Goal: Information Seeking & Learning: Understand process/instructions

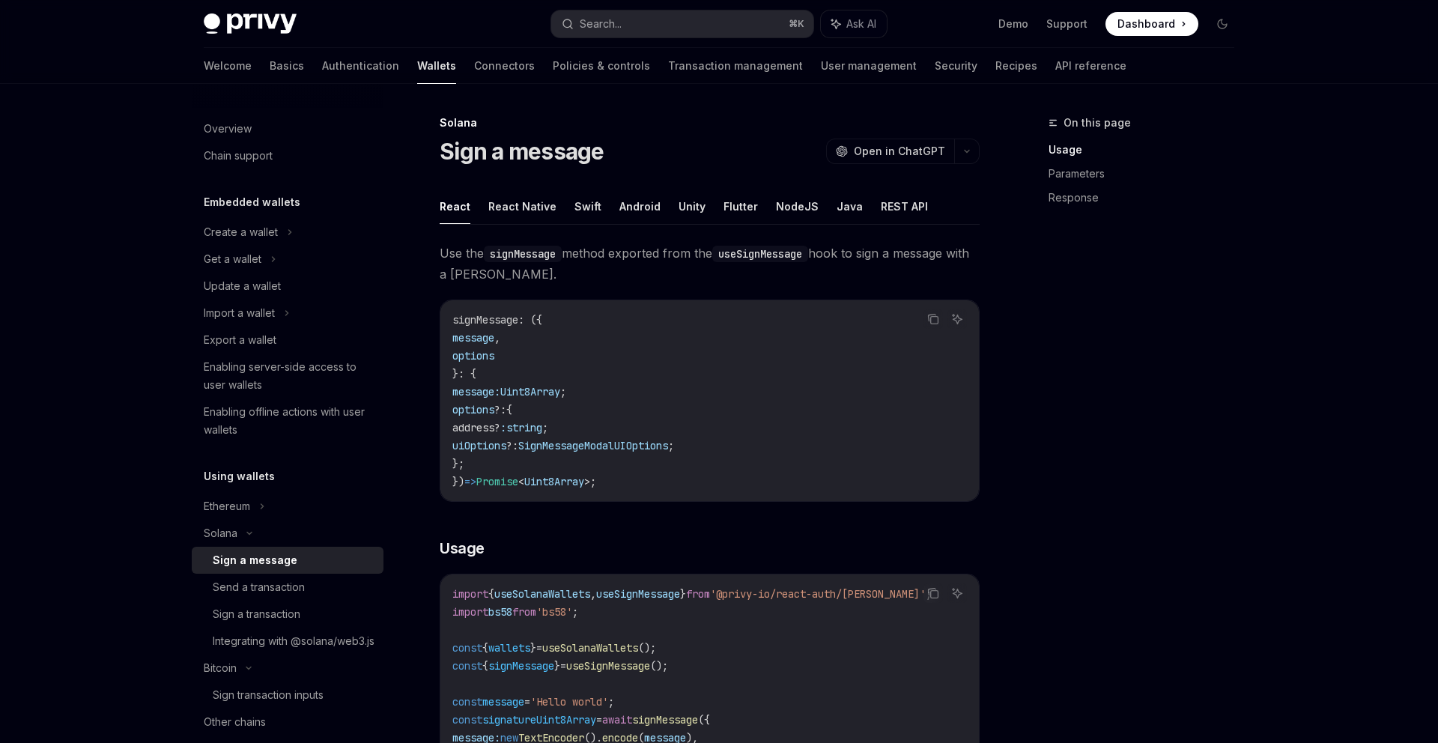
click at [1068, 346] on div "On this page Usage Parameters Response" at bounding box center [1132, 428] width 228 height 629
click at [1089, 378] on div "On this page Usage Parameters Response" at bounding box center [1132, 428] width 228 height 629
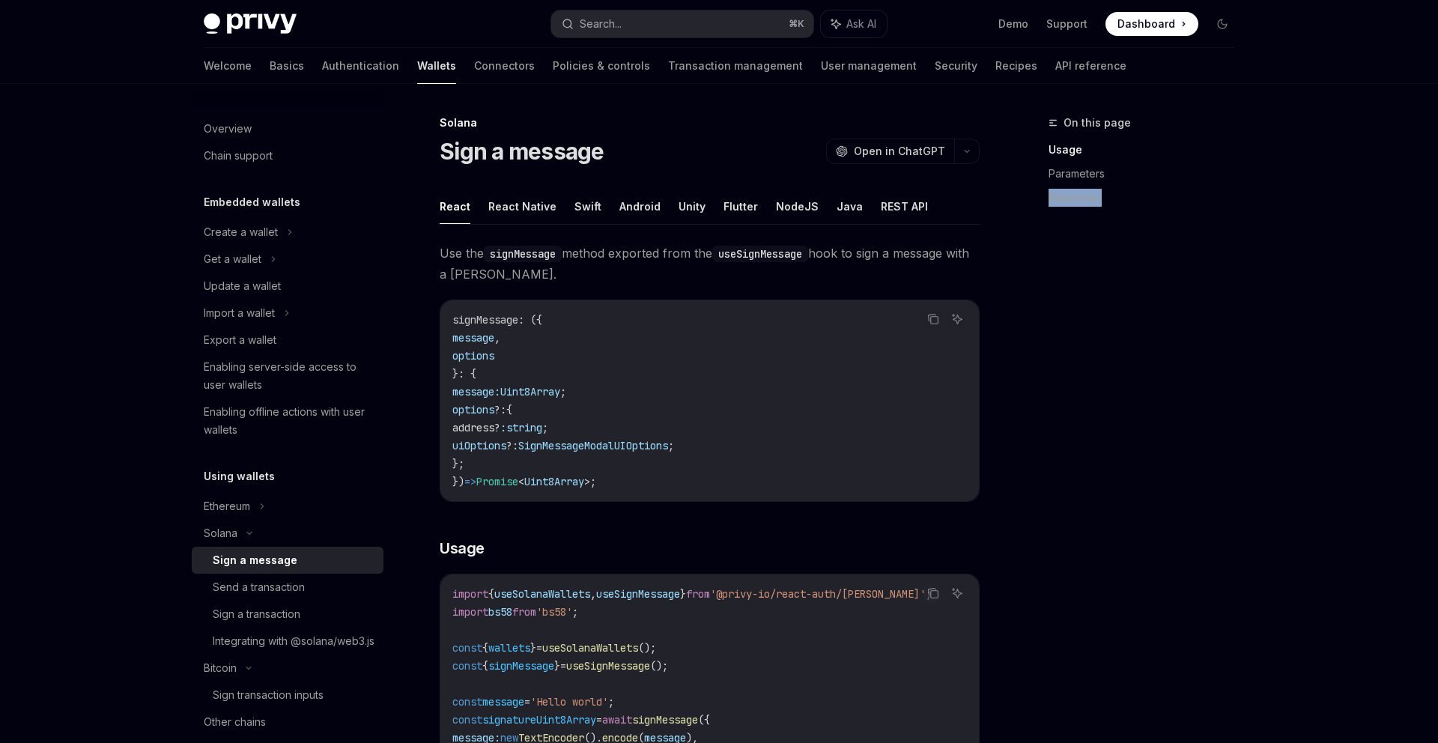
click at [1089, 378] on div "On this page Usage Parameters Response" at bounding box center [1132, 428] width 228 height 629
click at [1039, 397] on div "On this page Usage Parameters Response" at bounding box center [1132, 428] width 228 height 629
click at [300, 463] on div "Overview Chain support Embedded wallets Create a wallet Get a wallet Update a w…" at bounding box center [288, 754] width 192 height 1293
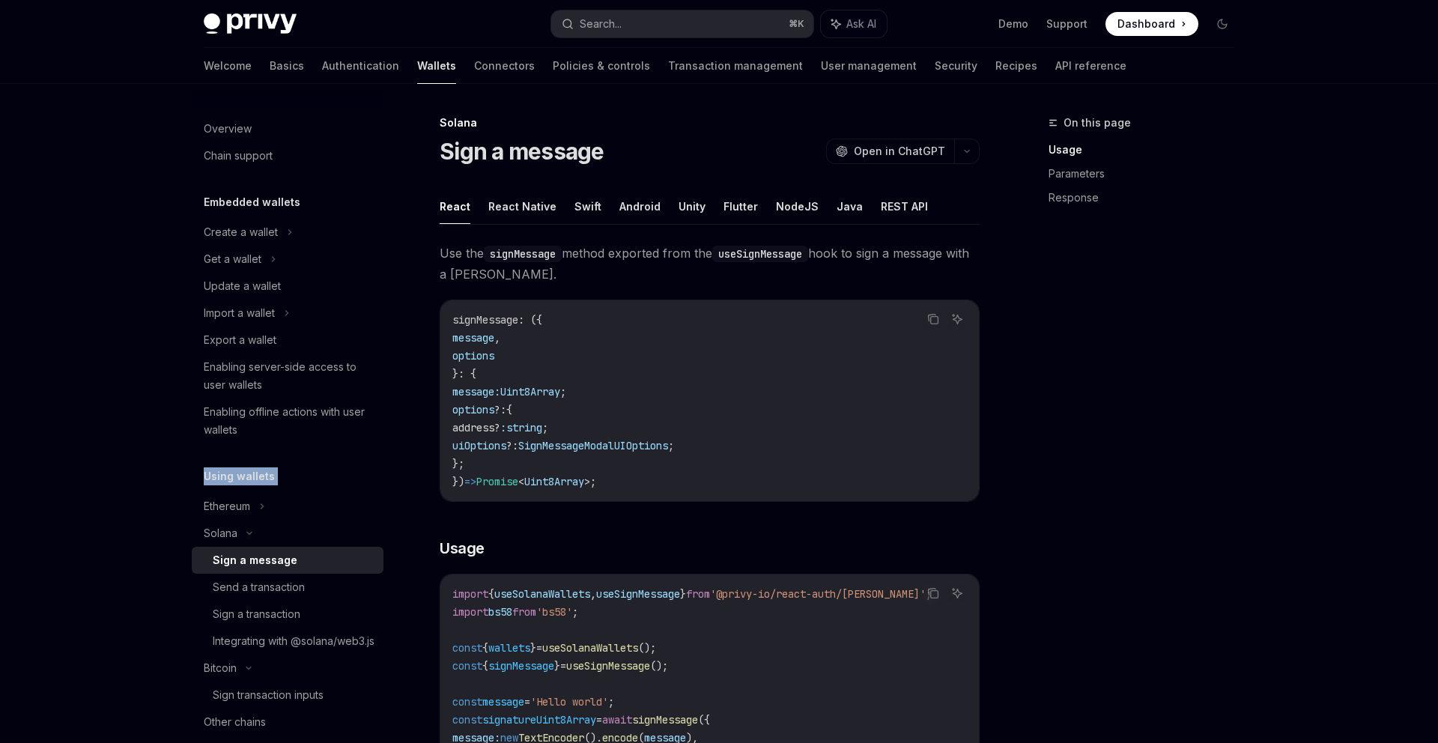
click at [292, 468] on div "Using wallets" at bounding box center [288, 476] width 192 height 18
click at [259, 470] on h5 "Using wallets" at bounding box center [239, 476] width 71 height 18
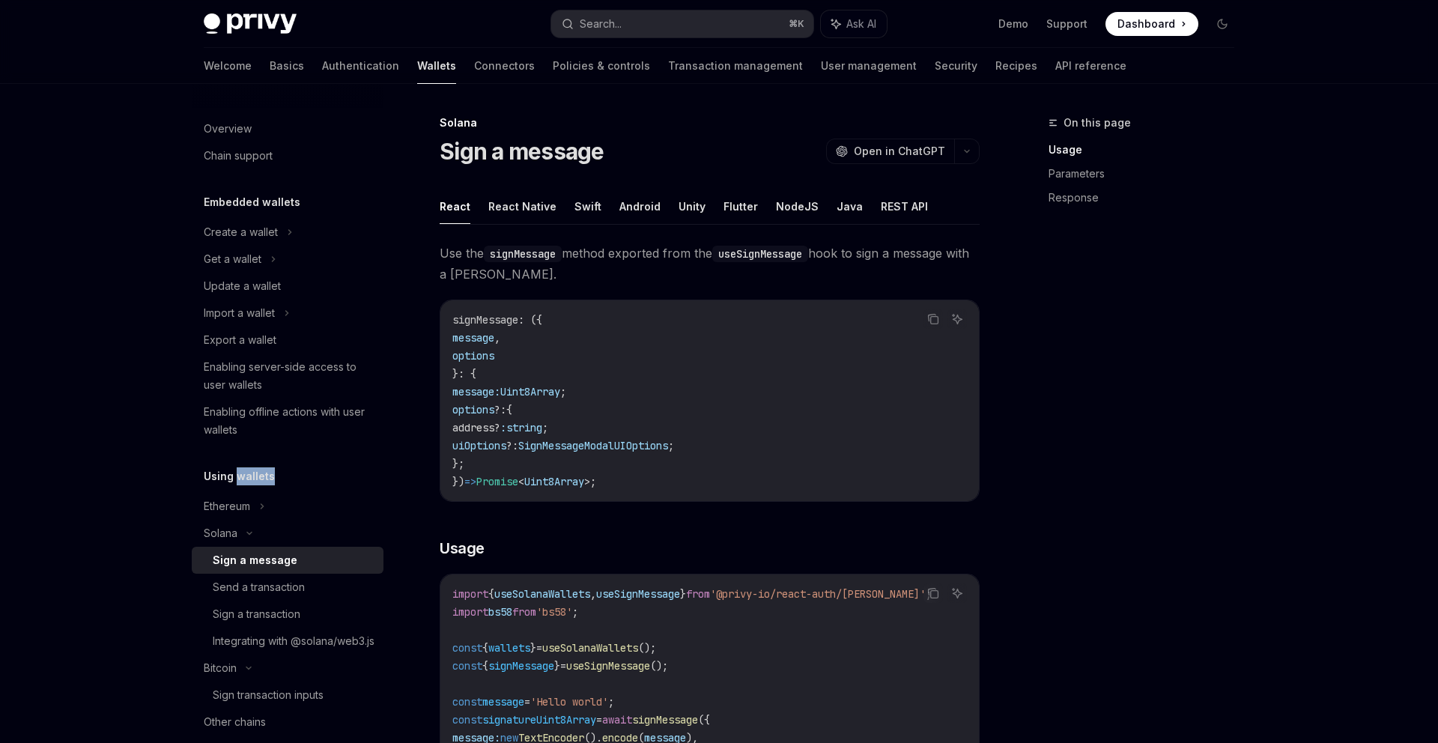
click at [291, 470] on div "Using wallets" at bounding box center [288, 476] width 192 height 18
click at [535, 277] on span "Use the signMessage method exported from the useSignMessage hook to sign a mess…" at bounding box center [710, 264] width 540 height 42
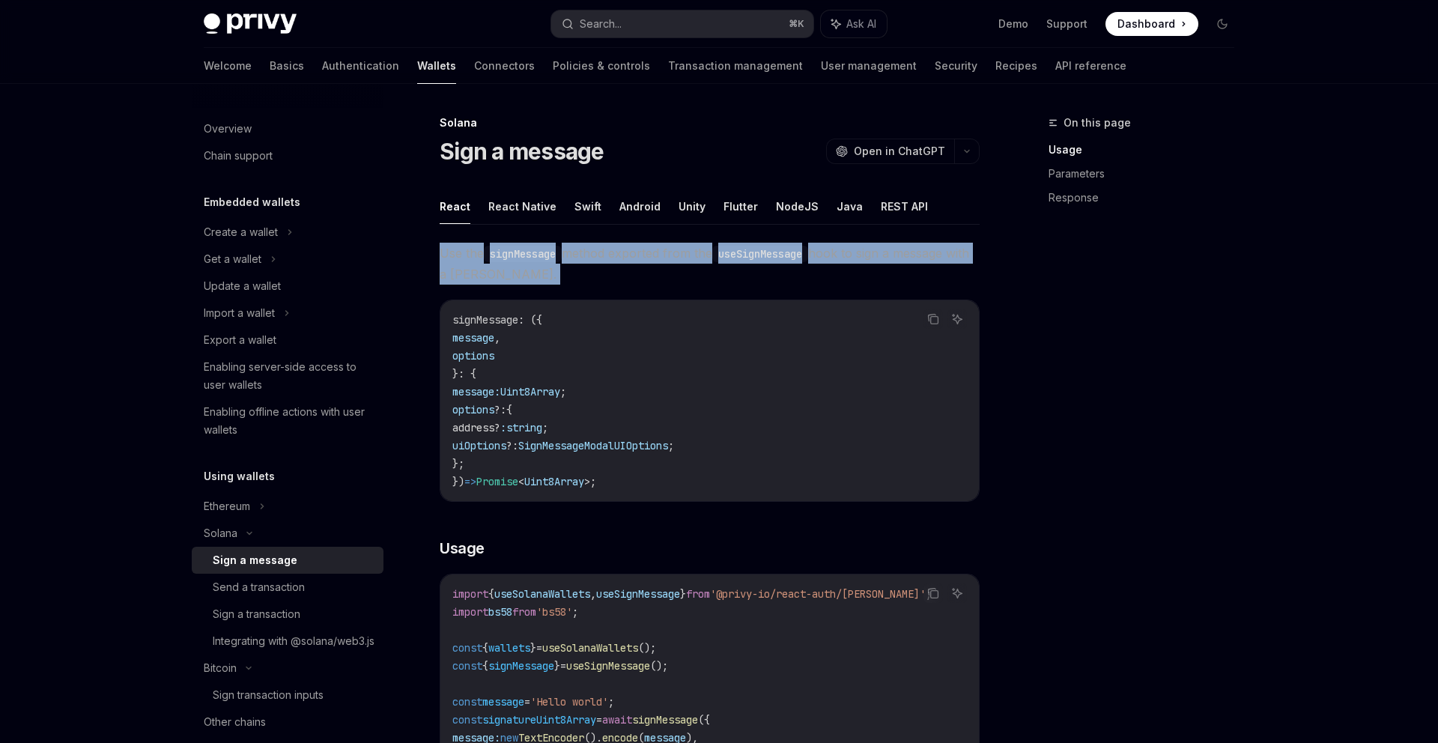
click at [535, 277] on span "Use the signMessage method exported from the useSignMessage hook to sign a mess…" at bounding box center [710, 264] width 540 height 42
click at [542, 255] on code "signMessage" at bounding box center [523, 254] width 78 height 16
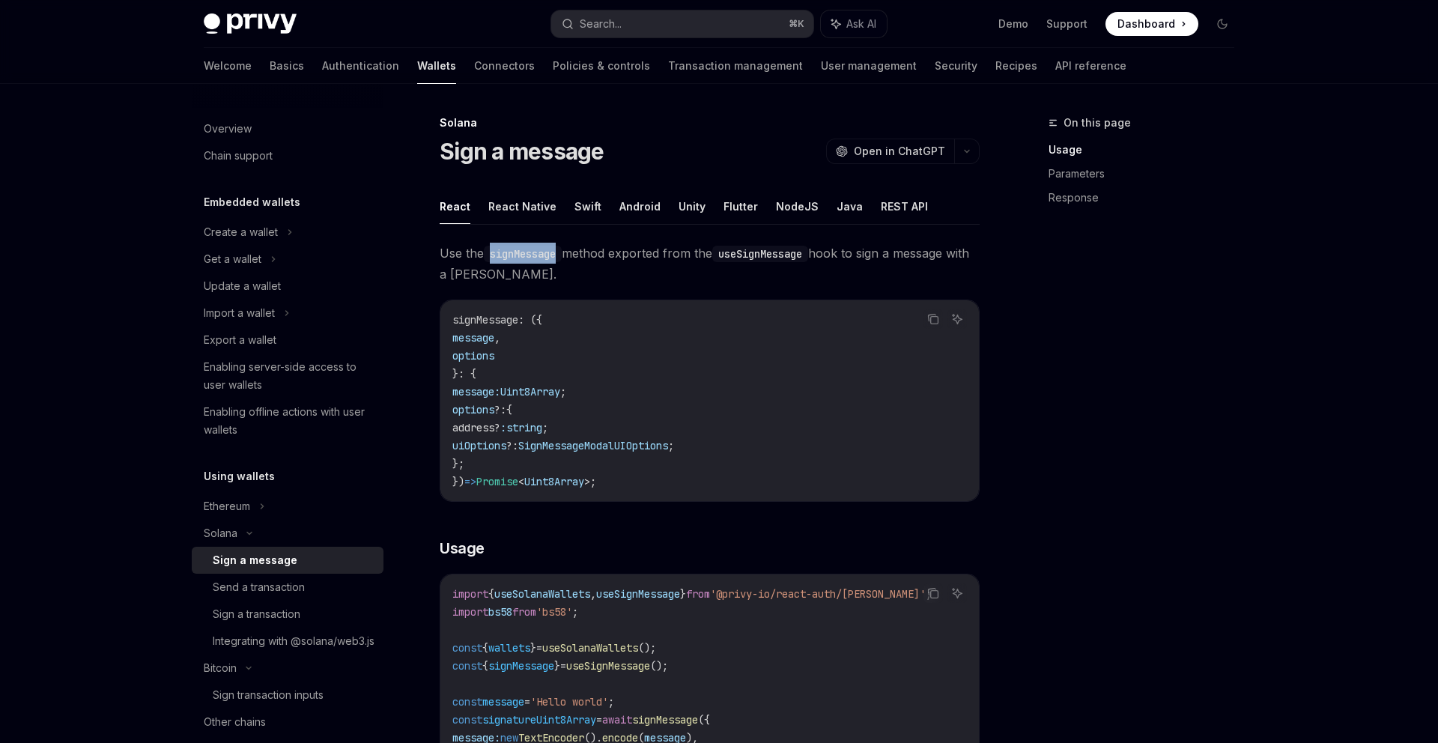
click at [542, 255] on code "signMessage" at bounding box center [523, 254] width 78 height 16
click at [526, 225] on div "React React Native Swift Android Unity Flutter NodeJS Java REST API Use the sig…" at bounding box center [710, 734] width 540 height 1091
click at [522, 213] on button "React Native" at bounding box center [522, 206] width 68 height 35
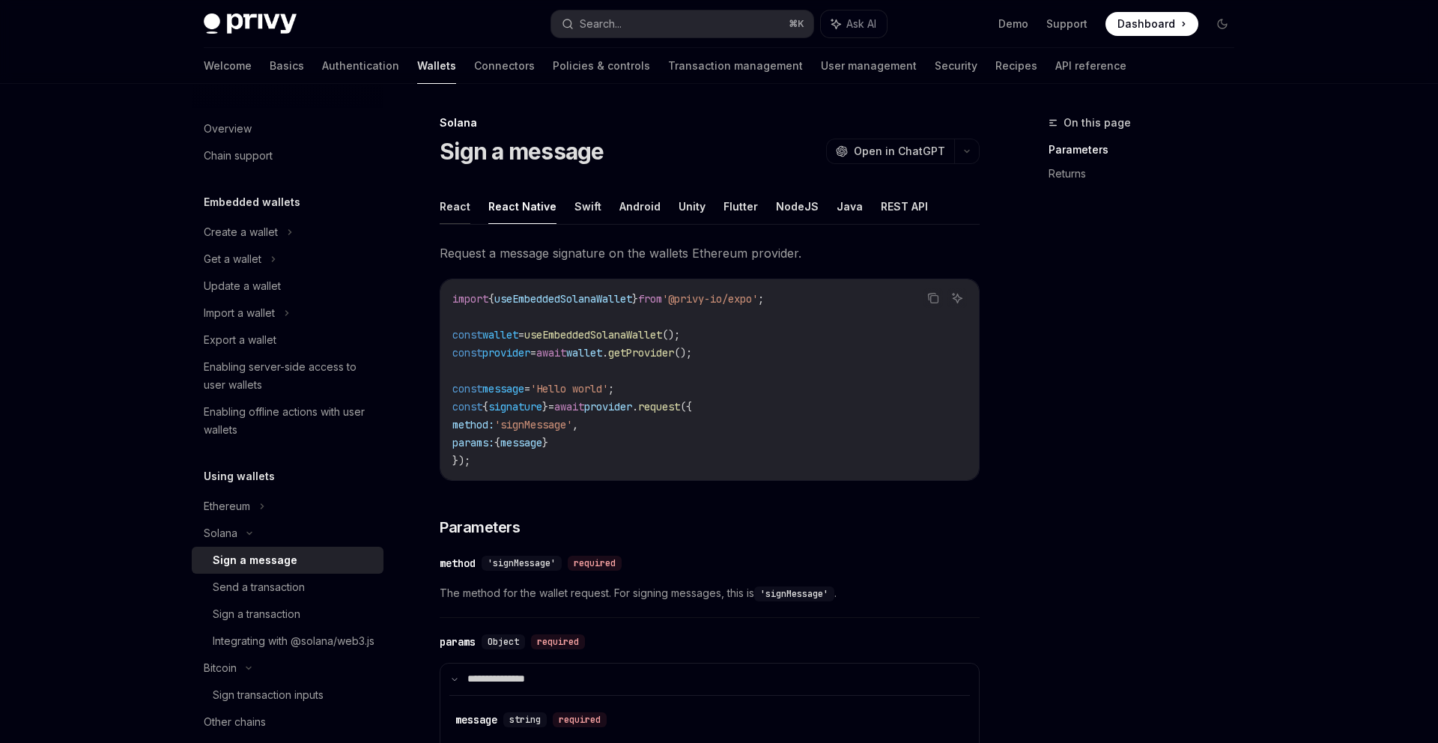
click at [464, 211] on button "React" at bounding box center [455, 206] width 31 height 35
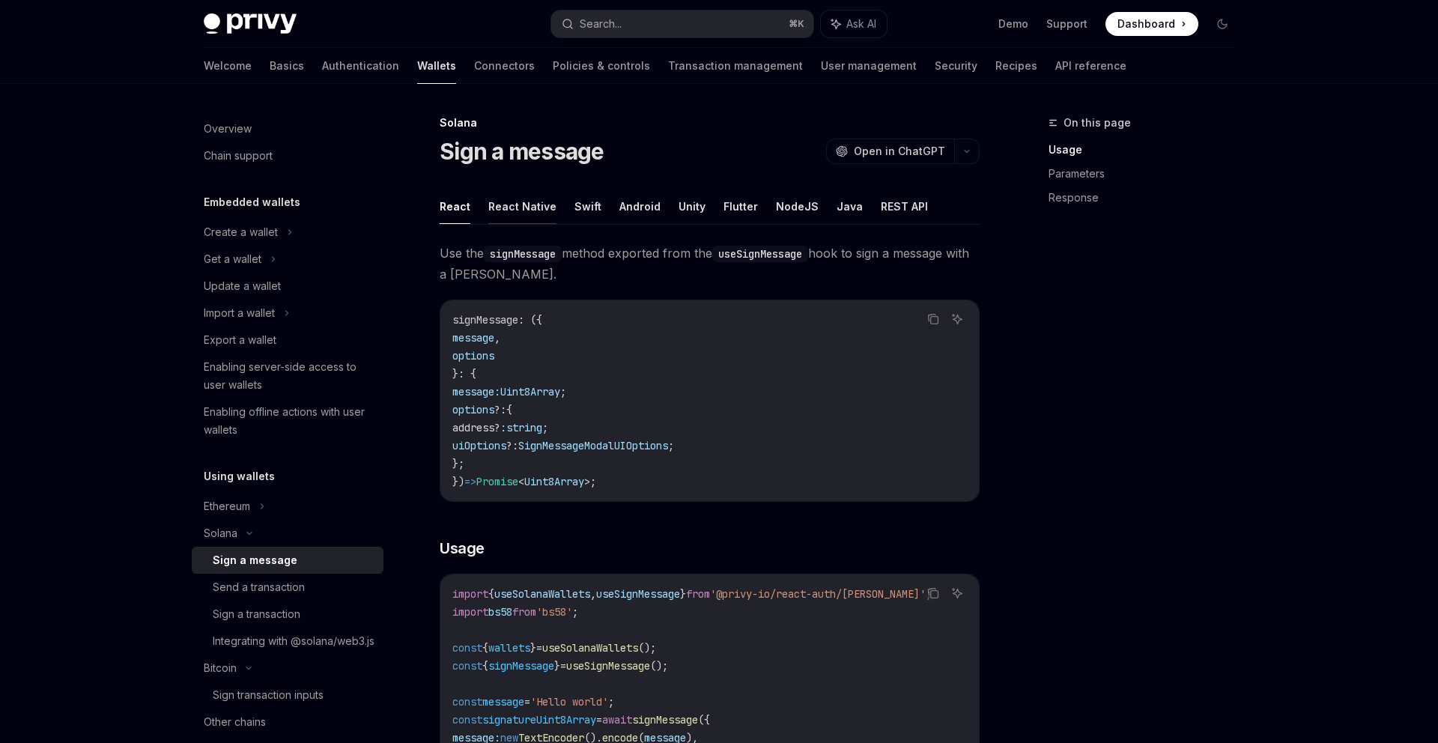
click at [509, 216] on button "React Native" at bounding box center [522, 206] width 68 height 35
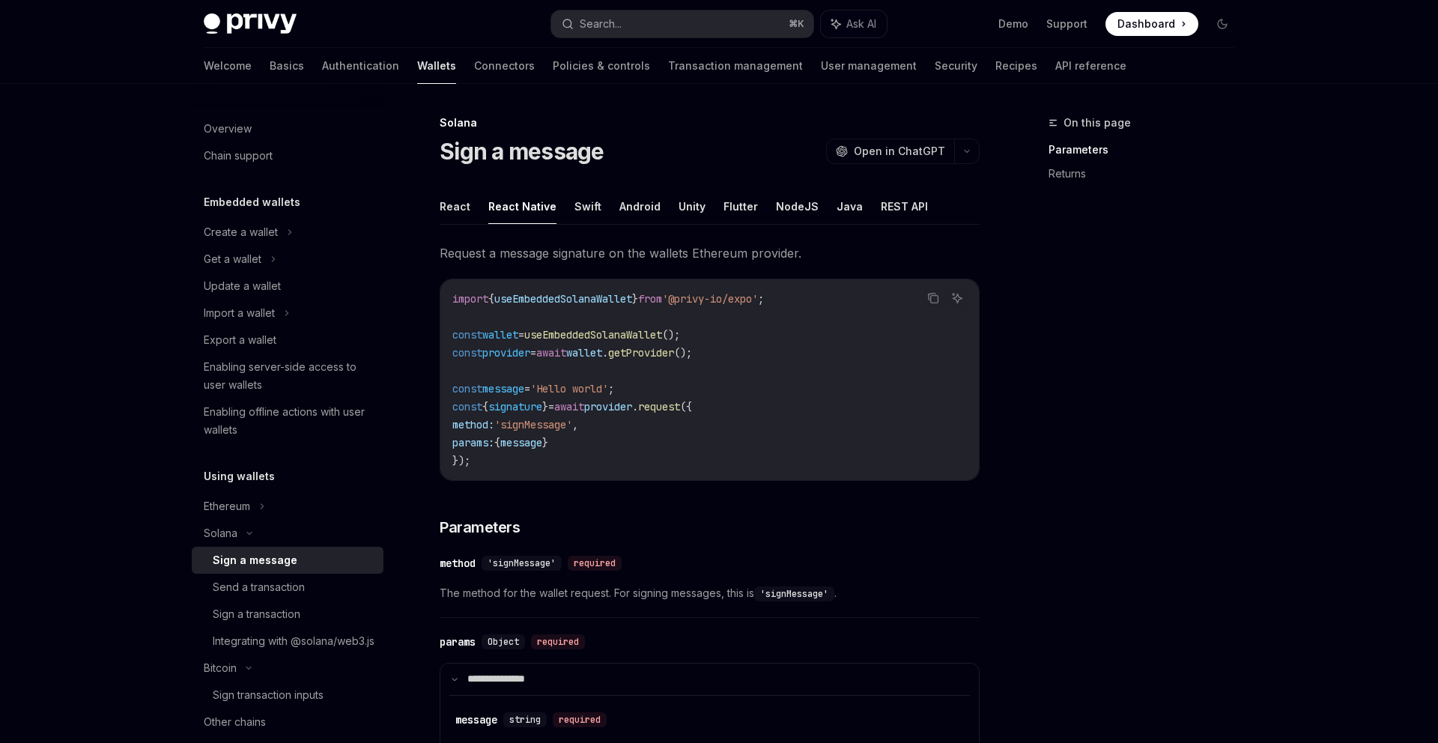
click at [464, 216] on button "React" at bounding box center [455, 206] width 31 height 35
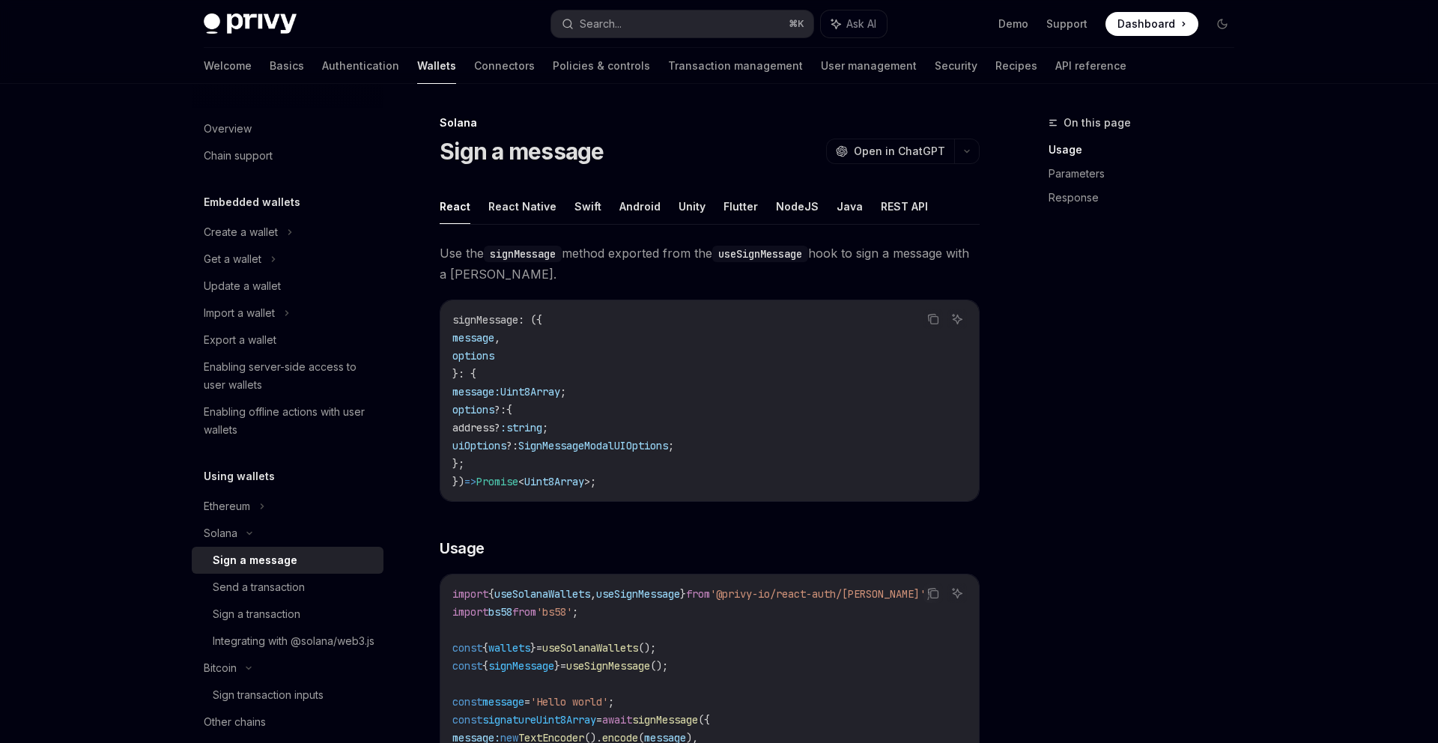
click at [354, 462] on div "Overview Chain support Embedded wallets Create a wallet Get a wallet Update a w…" at bounding box center [288, 754] width 192 height 1293
click at [464, 383] on code "signMessage : ({ message , options }: { message: Uint8Array ; options ?: { addr…" at bounding box center [709, 401] width 514 height 180
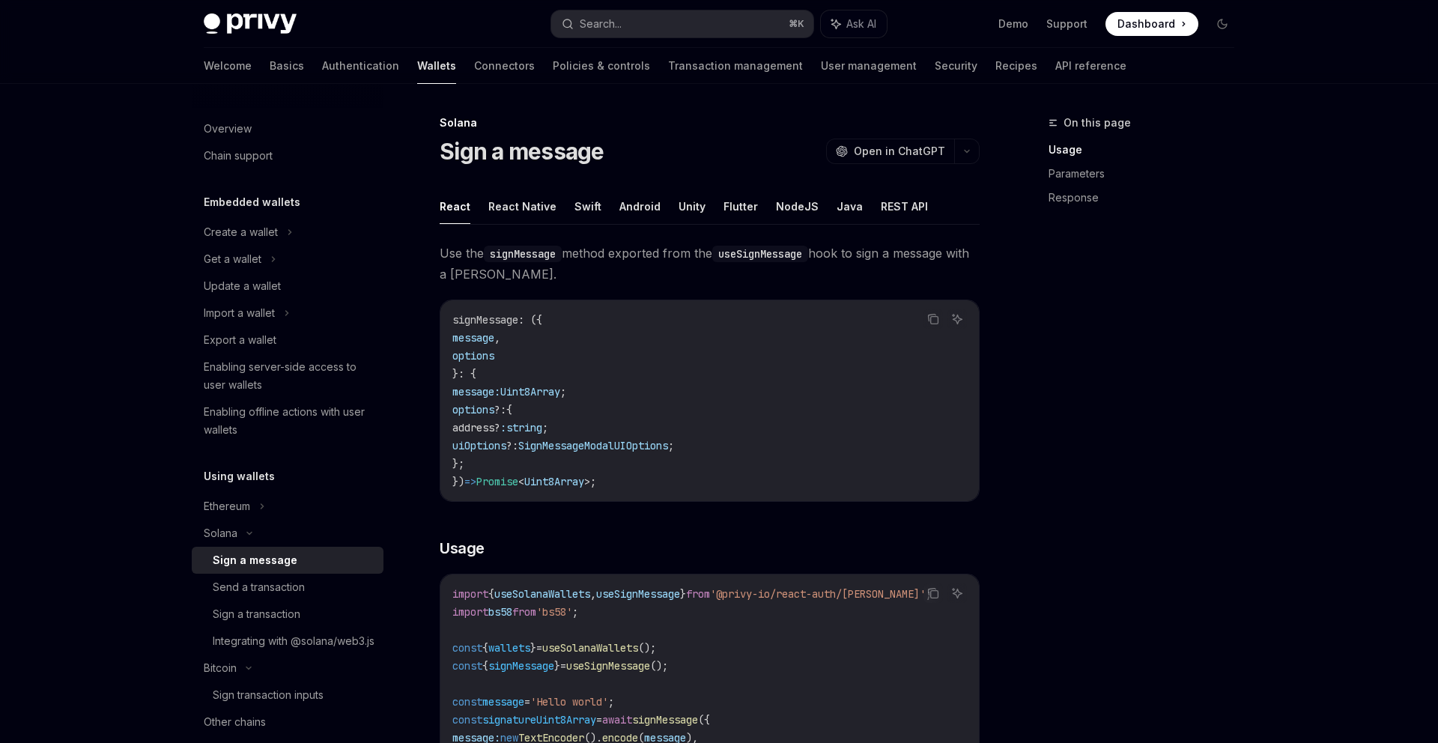
click at [464, 383] on code "signMessage : ({ message , options }: { message: Uint8Array ; options ?: { addr…" at bounding box center [709, 401] width 514 height 180
click at [481, 383] on code "signMessage : ({ message , options }: { message: Uint8Array ; options ?: { addr…" at bounding box center [709, 401] width 514 height 180
click at [496, 381] on code "signMessage : ({ message , options }: { message: Uint8Array ; options ?: { addr…" at bounding box center [709, 401] width 514 height 180
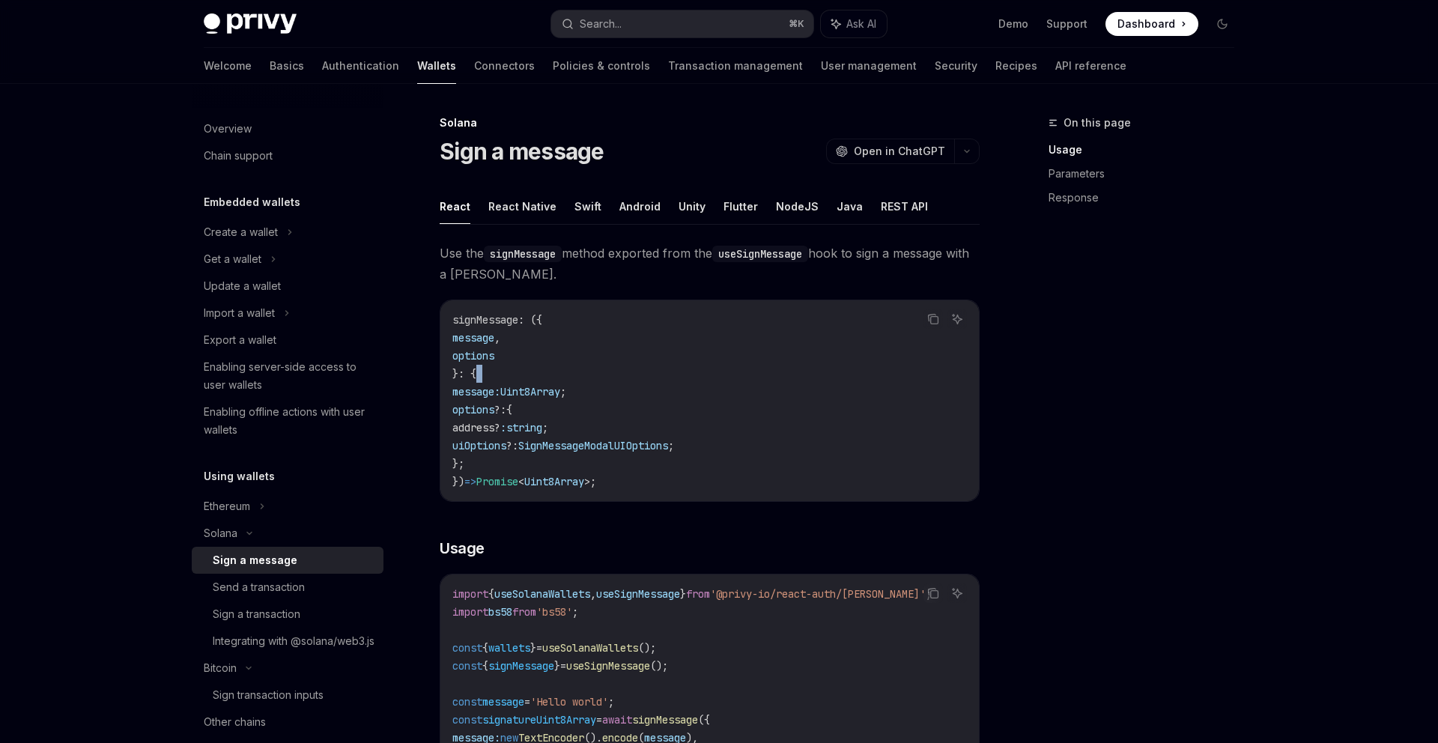
click at [496, 381] on code "signMessage : ({ message , options }: { message: Uint8Array ; options ?: { addr…" at bounding box center [709, 401] width 514 height 180
click at [498, 394] on span "message:" at bounding box center [476, 391] width 48 height 13
click at [560, 392] on span "Uint8Array" at bounding box center [530, 391] width 60 height 13
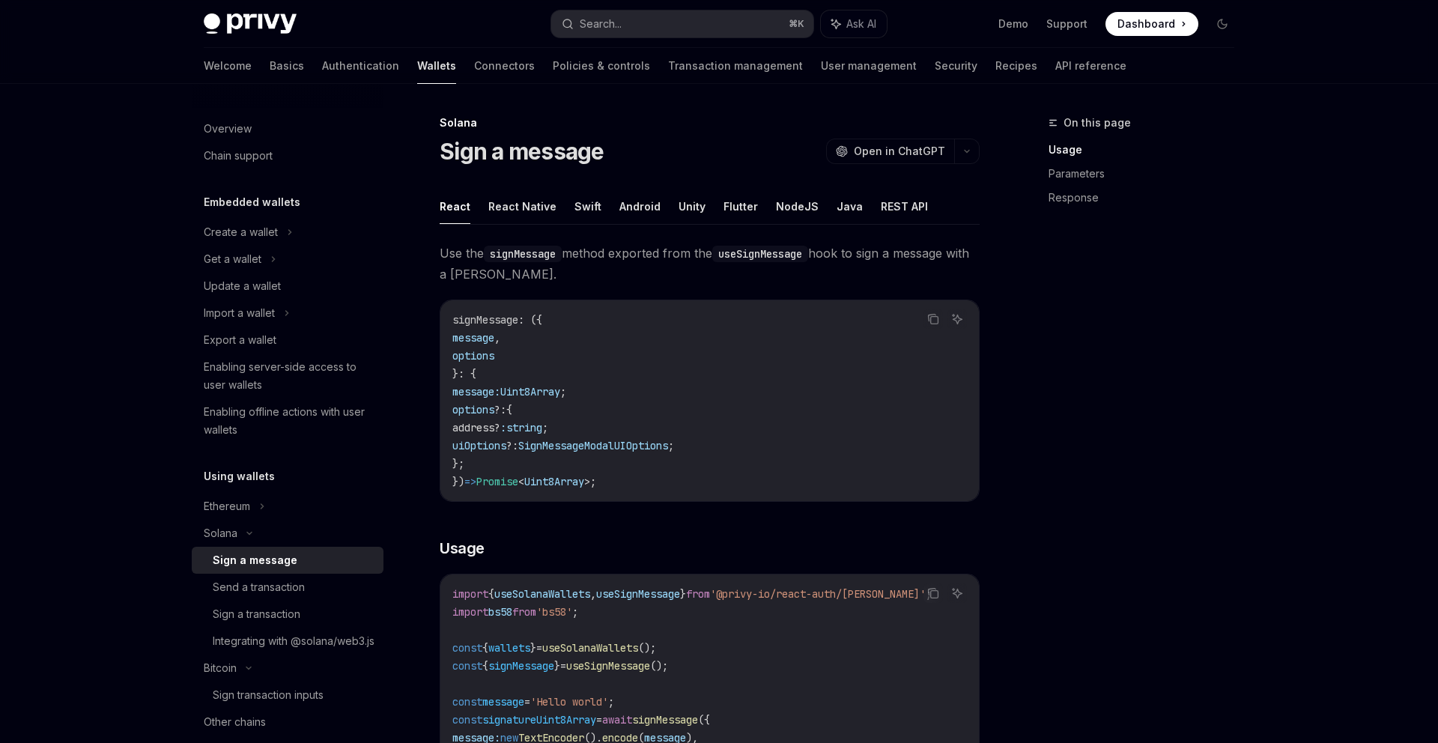
click at [560, 392] on span "Uint8Array" at bounding box center [530, 391] width 60 height 13
click at [571, 699] on span "'Hello world'" at bounding box center [569, 701] width 78 height 13
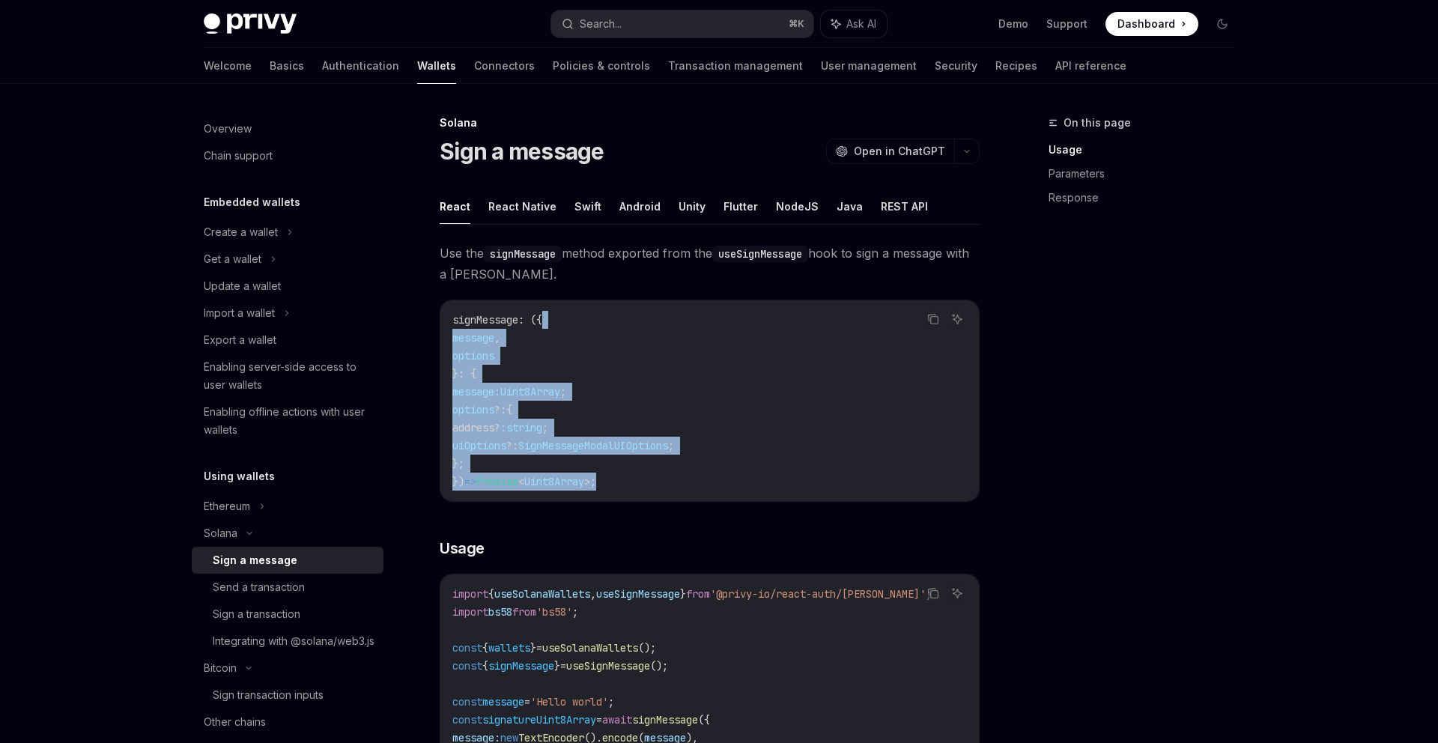
drag, startPoint x: 625, startPoint y: 482, endPoint x: 625, endPoint y: 314, distance: 168.5
click at [625, 315] on code "signMessage : ({ message , options }: { message: Uint8Array ; options ?: { addr…" at bounding box center [709, 401] width 514 height 180
click at [625, 314] on code "signMessage : ({ message , options }: { message: Uint8Array ; options ?: { addr…" at bounding box center [709, 401] width 514 height 180
drag, startPoint x: 625, startPoint y: 304, endPoint x: 757, endPoint y: 481, distance: 220.5
click at [757, 481] on div "signMessage : ({ message , options }: { message: Uint8Array ; options ?: { addr…" at bounding box center [709, 400] width 538 height 201
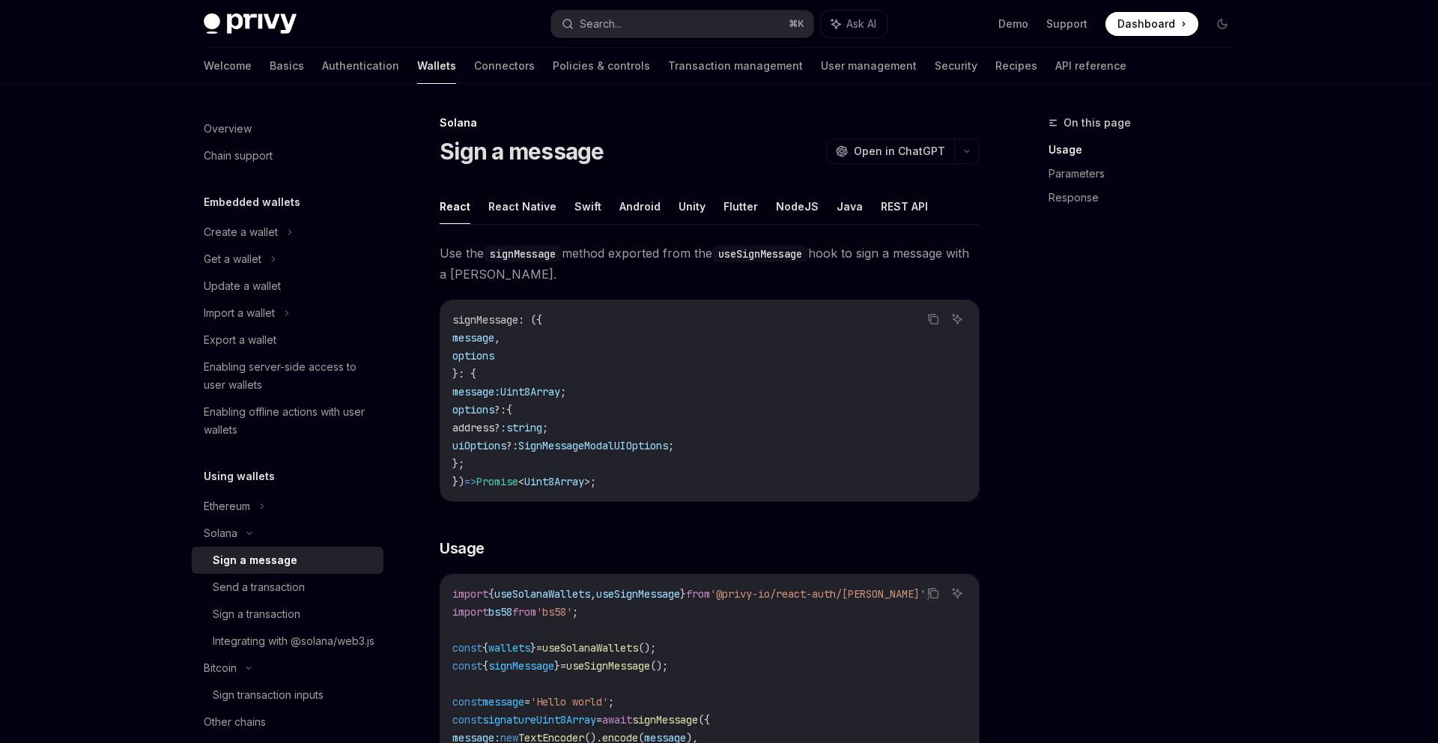
click at [757, 482] on code "signMessage : ({ message , options }: { message: Uint8Array ; options ?: { addr…" at bounding box center [709, 401] width 514 height 180
drag, startPoint x: 756, startPoint y: 470, endPoint x: 666, endPoint y: 279, distance: 211.0
click at [666, 279] on span "Use the signMessage method exported from the useSignMessage hook to sign a mess…" at bounding box center [710, 264] width 540 height 42
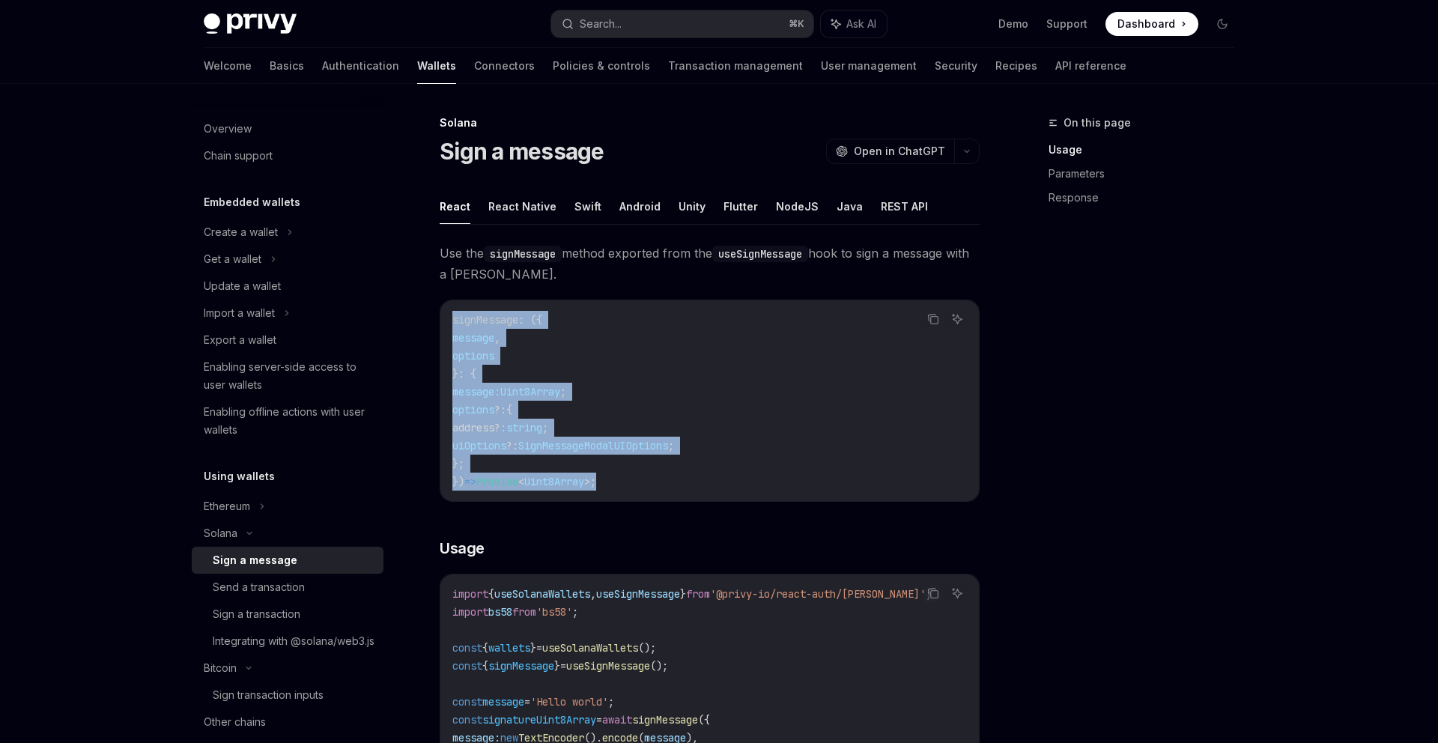
drag, startPoint x: 666, startPoint y: 288, endPoint x: 723, endPoint y: 475, distance: 195.7
click at [723, 475] on code "signMessage : ({ message , options }: { message: Uint8Array ; options ?: { addr…" at bounding box center [709, 401] width 514 height 180
drag, startPoint x: 723, startPoint y: 475, endPoint x: 681, endPoint y: 301, distance: 178.9
click at [681, 301] on div "signMessage : ({ message , options }: { message: Uint8Array ; options ?: { addr…" at bounding box center [709, 400] width 538 height 201
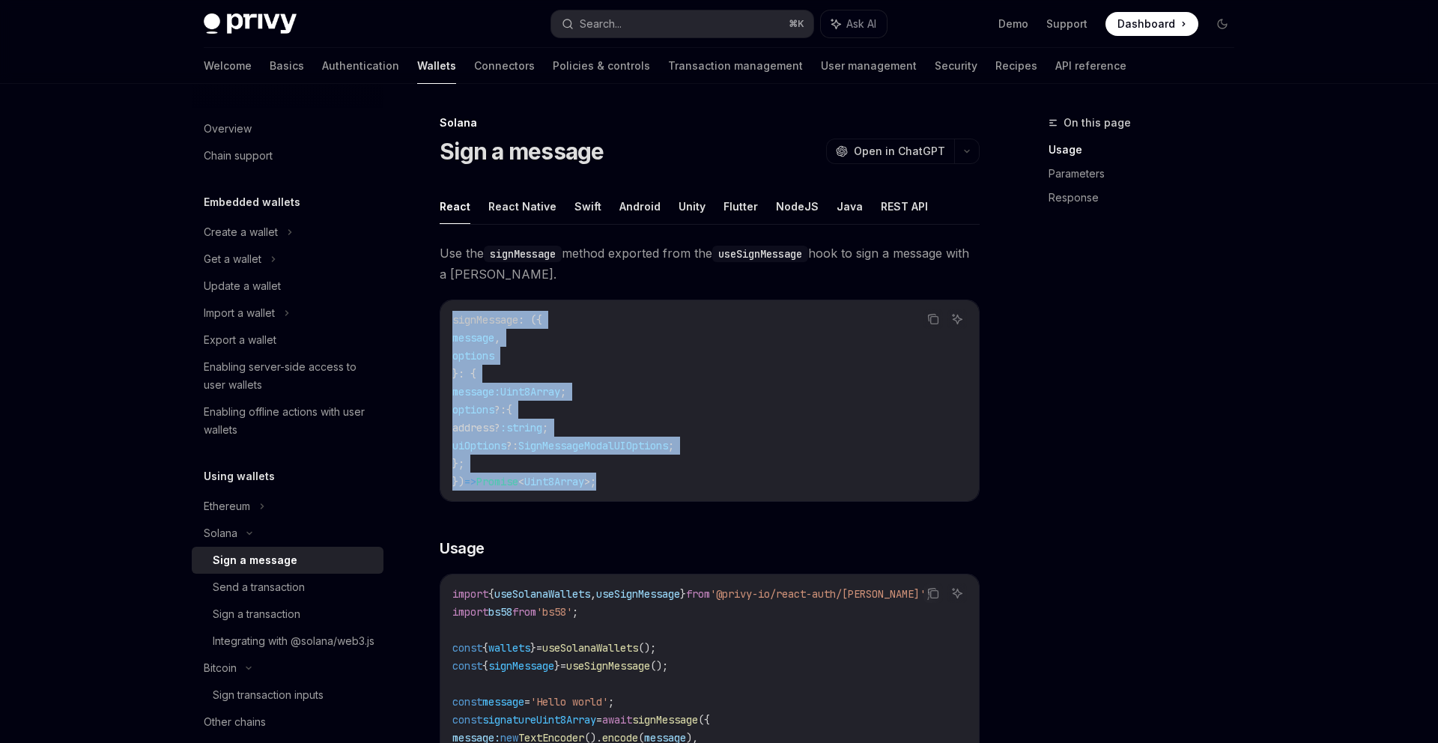
click at [681, 301] on div "signMessage : ({ message , options }: { message: Uint8Array ; options ?: { addr…" at bounding box center [709, 400] width 538 height 201
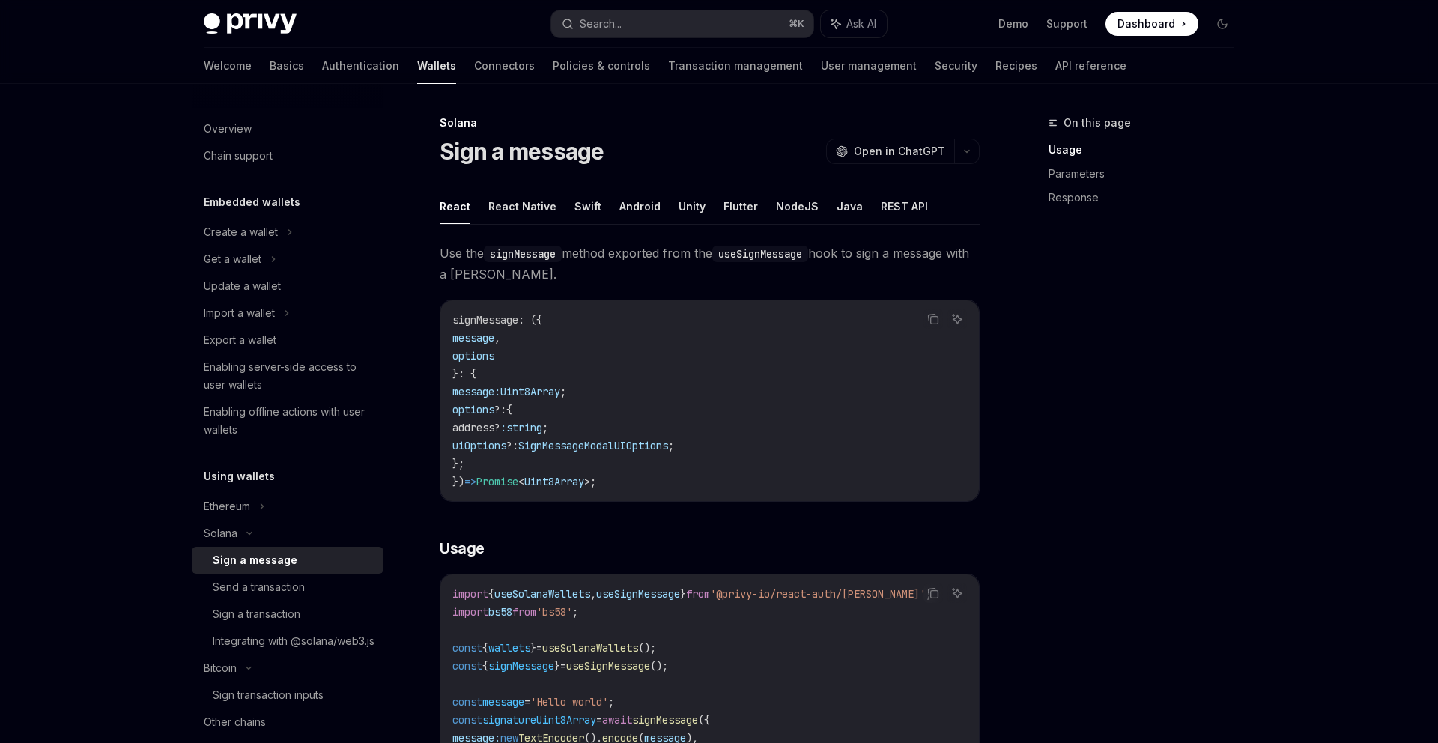
type textarea "*"
